Goal: Task Accomplishment & Management: Use online tool/utility

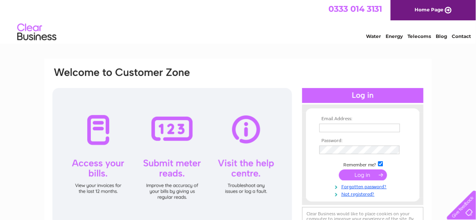
type input "glenrotheslocks@btconnect.com"
click at [357, 174] on input "submit" at bounding box center [363, 174] width 48 height 11
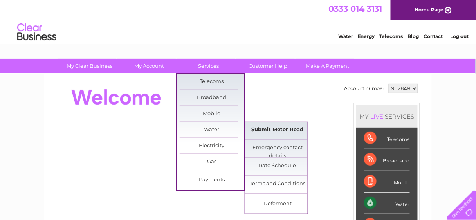
click at [270, 130] on link "Submit Meter Read" at bounding box center [277, 130] width 65 height 16
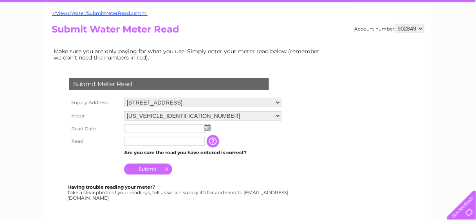
scroll to position [94, 0]
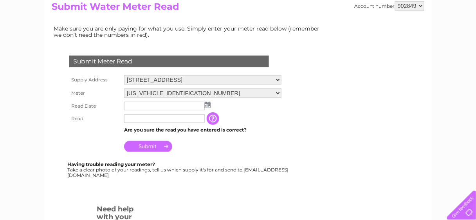
click at [157, 106] on input "text" at bounding box center [164, 106] width 81 height 9
click at [207, 105] on img at bounding box center [208, 105] width 6 height 6
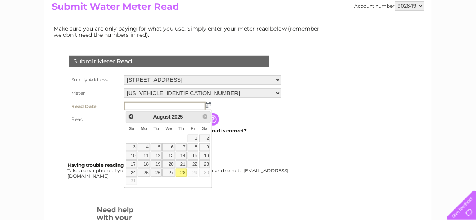
click at [183, 170] on link "28" at bounding box center [181, 173] width 11 height 8
type input "2025/08/28"
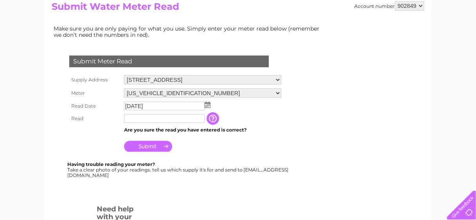
click at [128, 119] on input "text" at bounding box center [164, 118] width 81 height 9
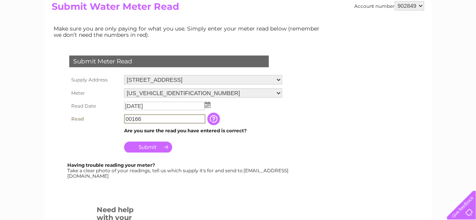
type input "00166"
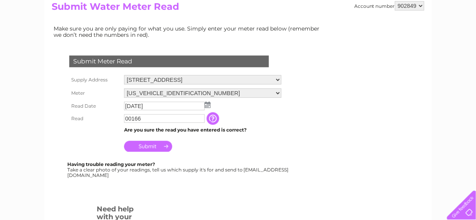
click at [160, 149] on input "Submit" at bounding box center [148, 146] width 48 height 11
